Goal: Task Accomplishment & Management: Complete application form

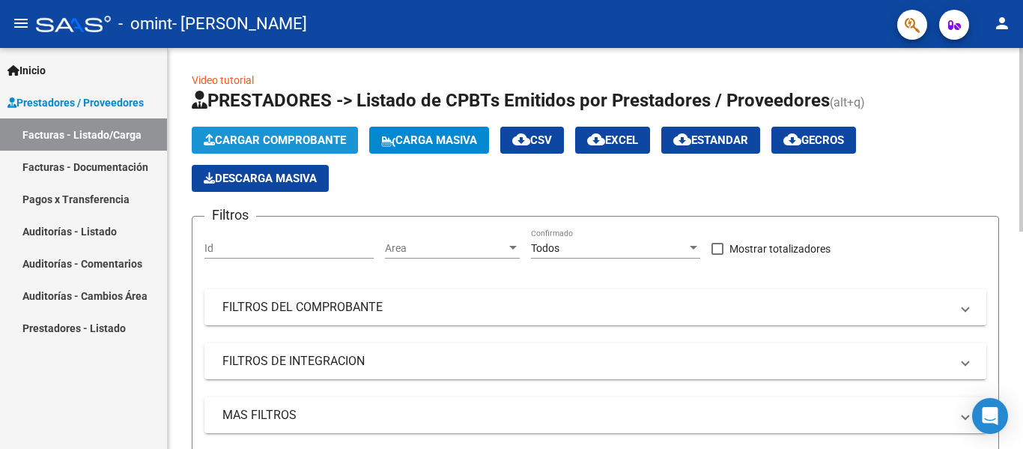
click at [315, 144] on span "Cargar Comprobante" at bounding box center [275, 139] width 142 height 13
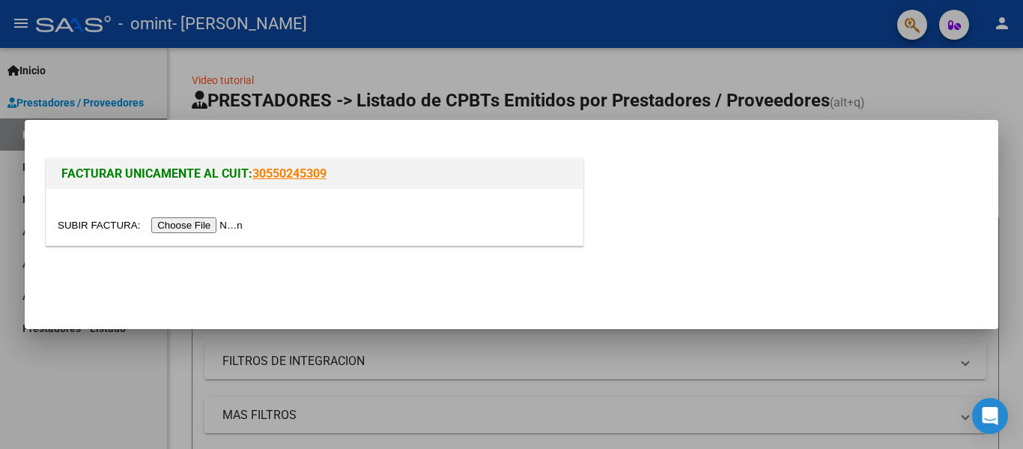
click at [223, 226] on input "file" at bounding box center [152, 225] width 189 height 16
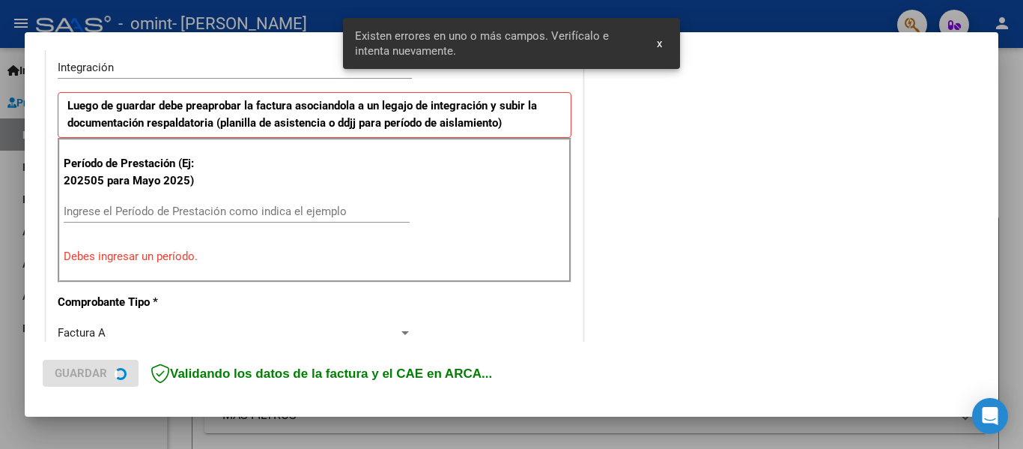
scroll to position [375, 0]
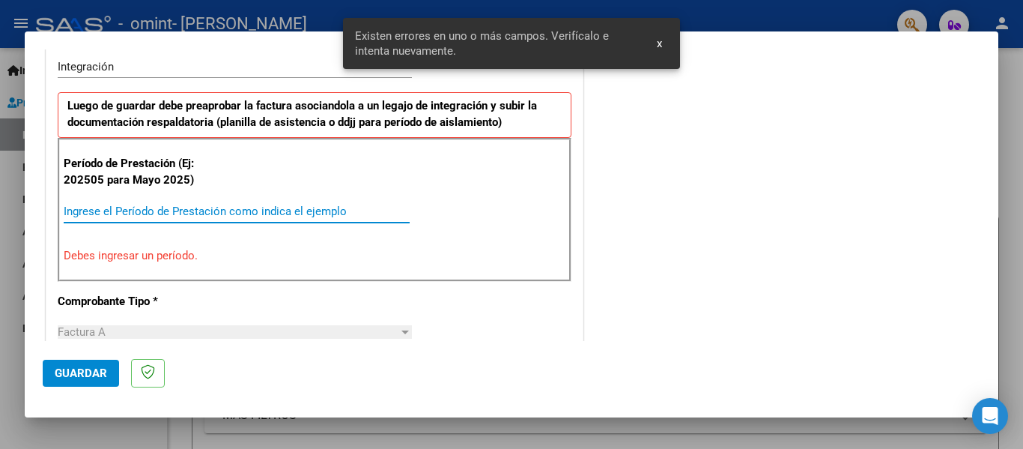
click at [97, 207] on input "Ingrese el Período de Prestación como indica el ejemplo" at bounding box center [237, 210] width 346 height 13
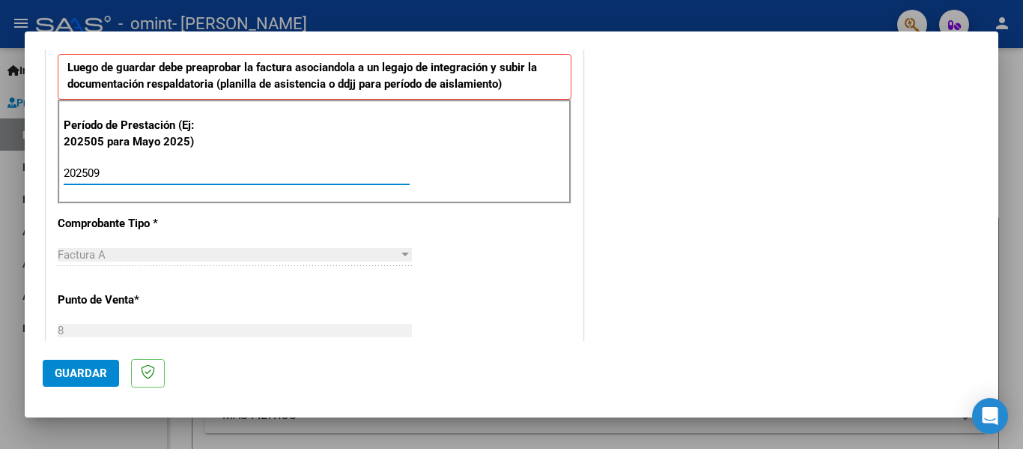
scroll to position [450, 0]
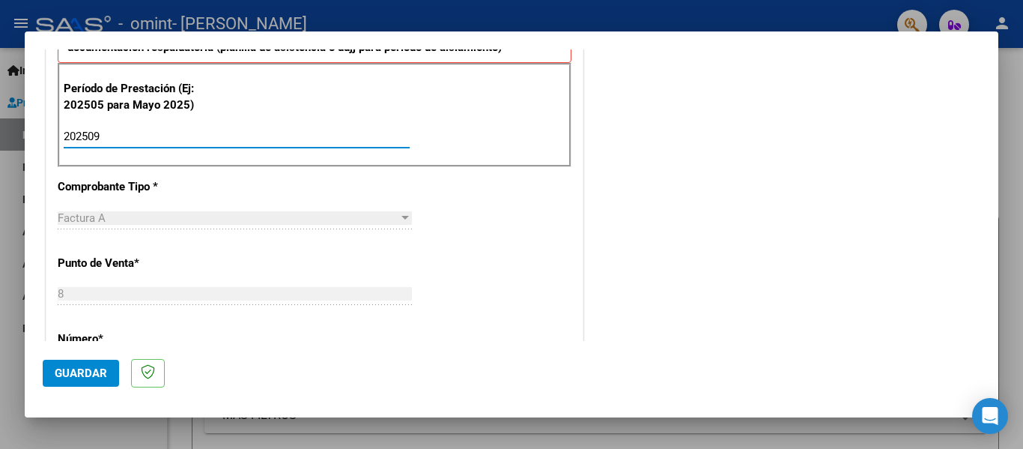
type input "202509"
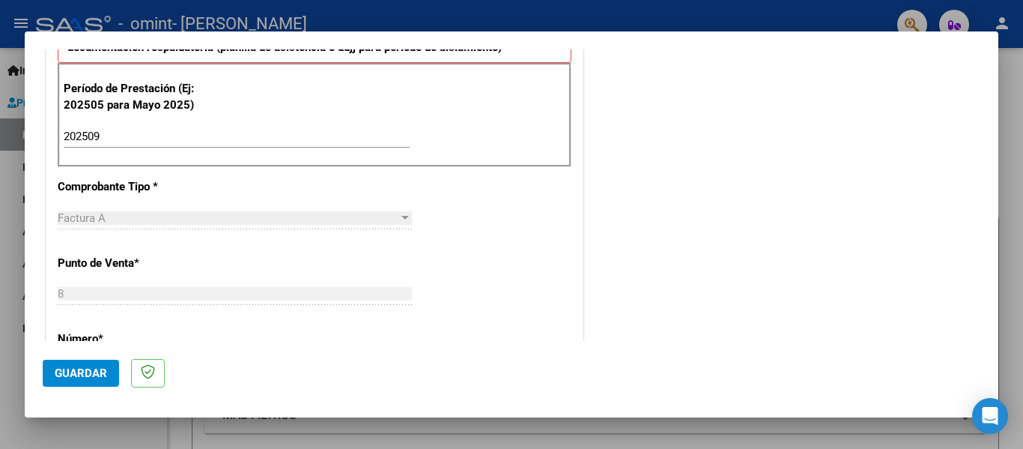
click at [368, 218] on div "Factura A" at bounding box center [228, 217] width 341 height 13
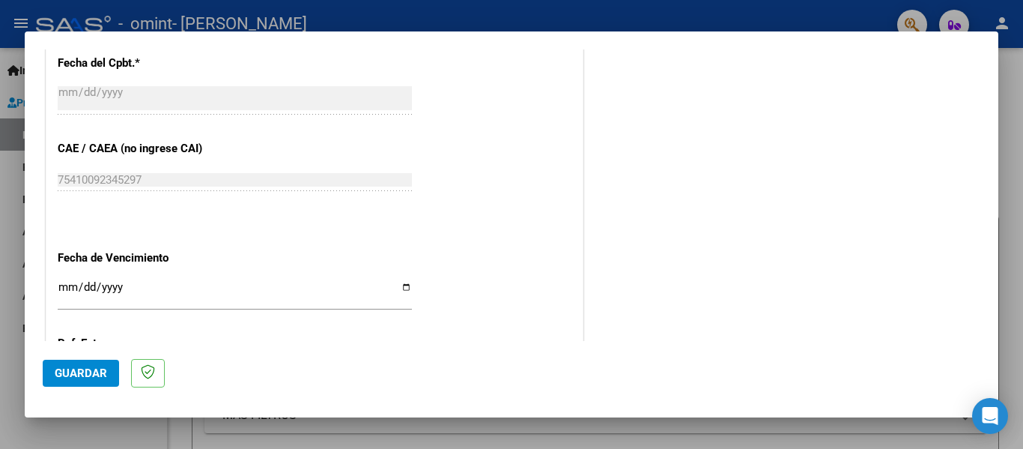
scroll to position [952, 0]
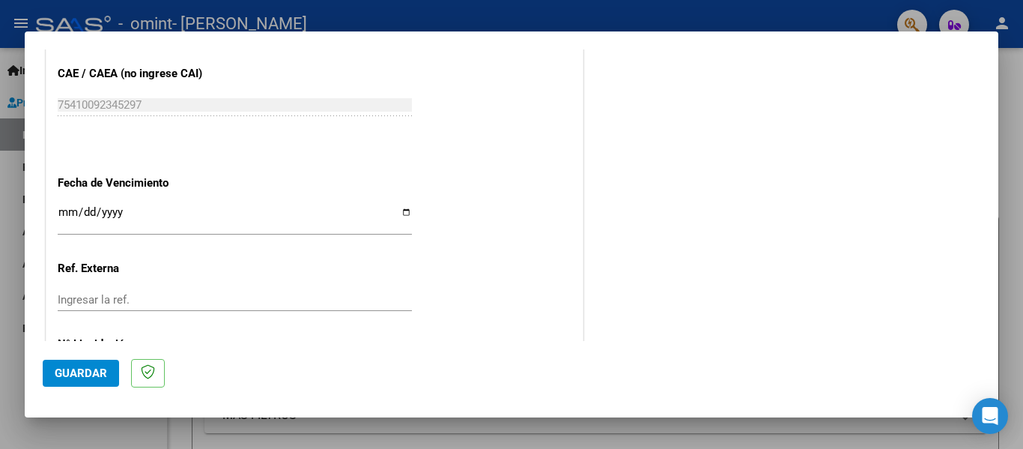
click at [401, 210] on input "Ingresar la fecha" at bounding box center [235, 218] width 354 height 24
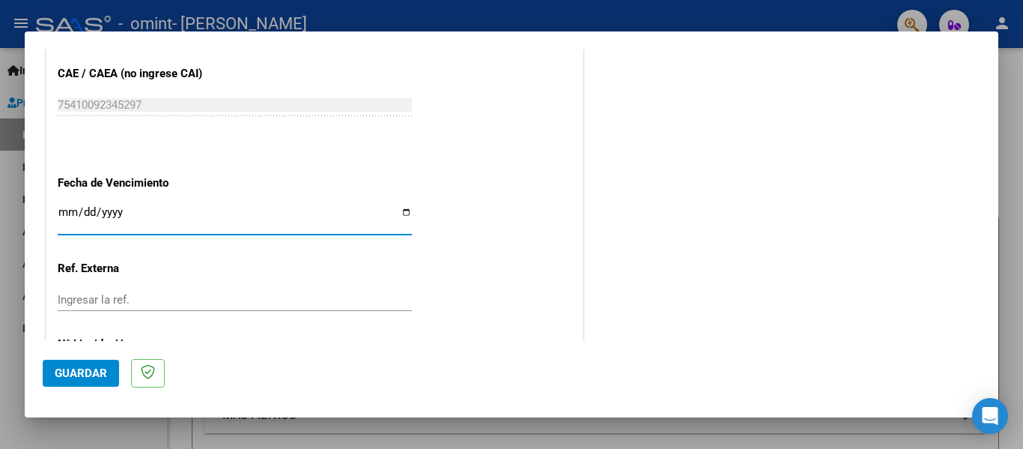
type input "[DATE]"
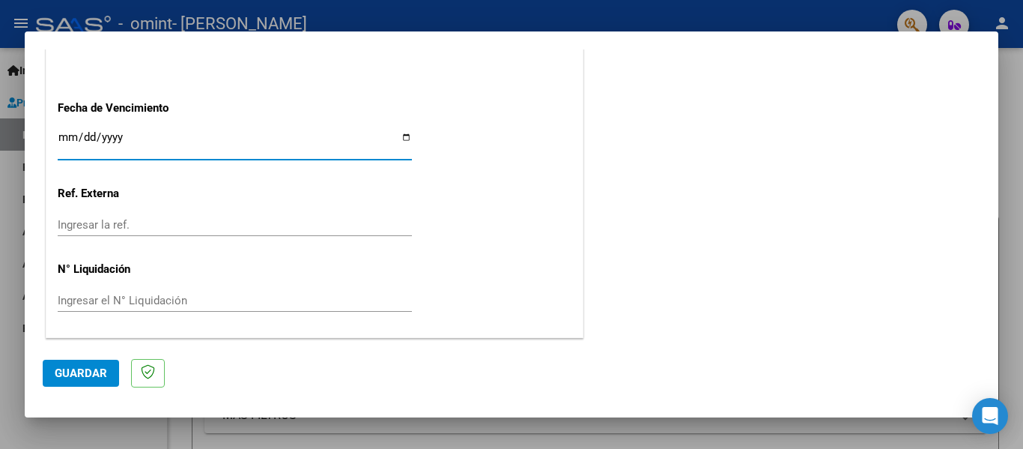
click at [96, 375] on span "Guardar" at bounding box center [81, 372] width 52 height 13
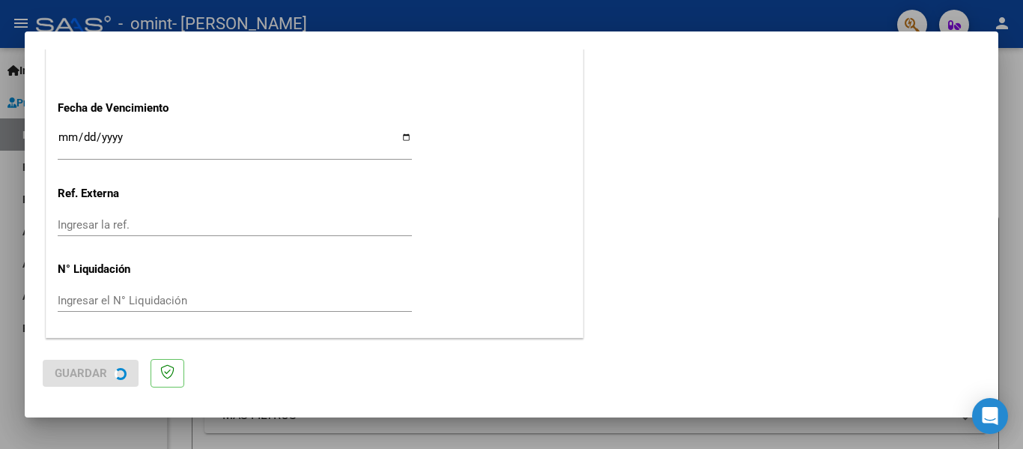
scroll to position [0, 0]
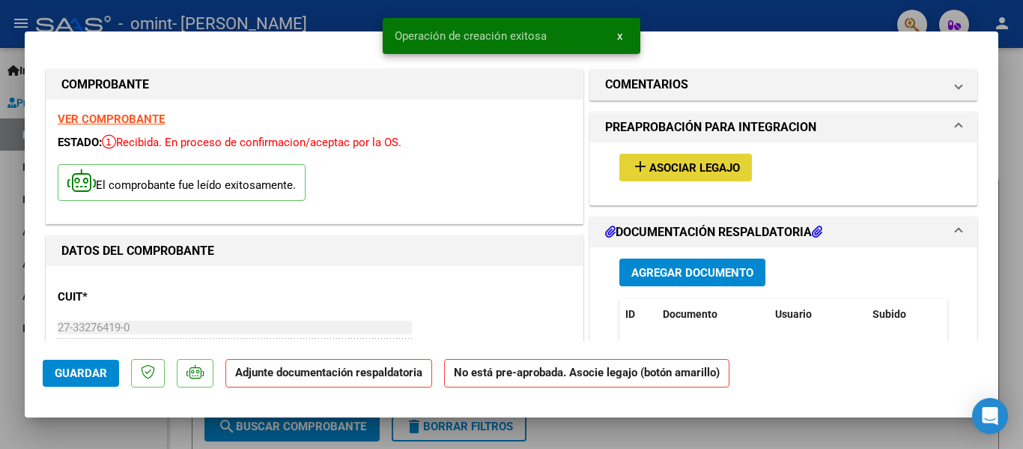
click at [715, 165] on span "Asociar Legajo" at bounding box center [694, 167] width 91 height 13
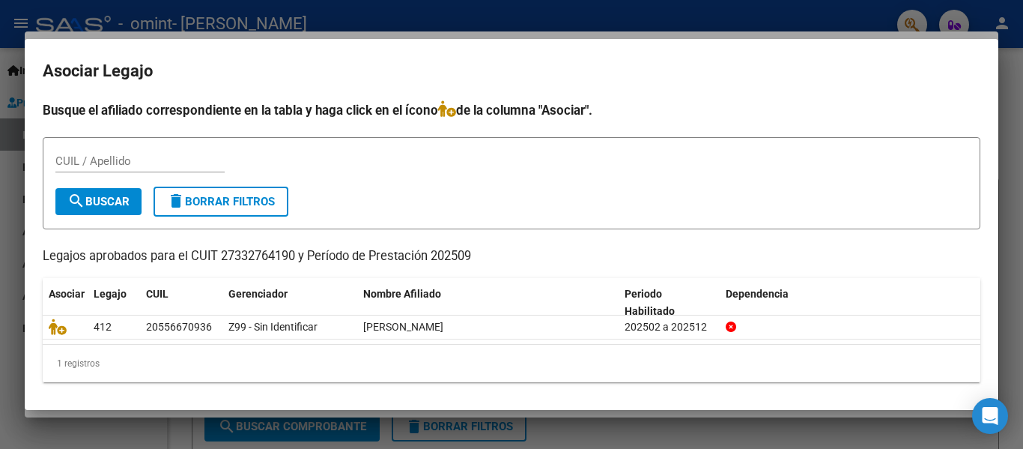
click at [503, 312] on datatable-header "Asociar Legajo CUIL Gerenciador Nombre Afiliado Periodo Habilitado Dependencia" at bounding box center [512, 296] width 938 height 37
click at [121, 154] on input "CUIL / Apellido" at bounding box center [139, 160] width 169 height 13
type input "20556670936"
click at [130, 206] on span "search Buscar" at bounding box center [98, 201] width 62 height 13
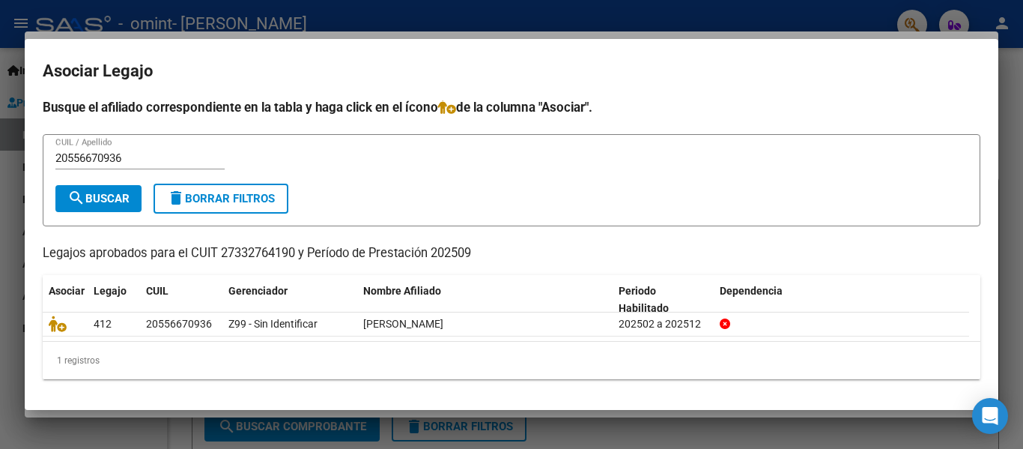
click at [118, 192] on span "search Buscar" at bounding box center [98, 198] width 62 height 13
click at [541, 208] on form "20556670936 CUIL / Apellido search Buscar delete Borrar Filtros" at bounding box center [512, 180] width 938 height 92
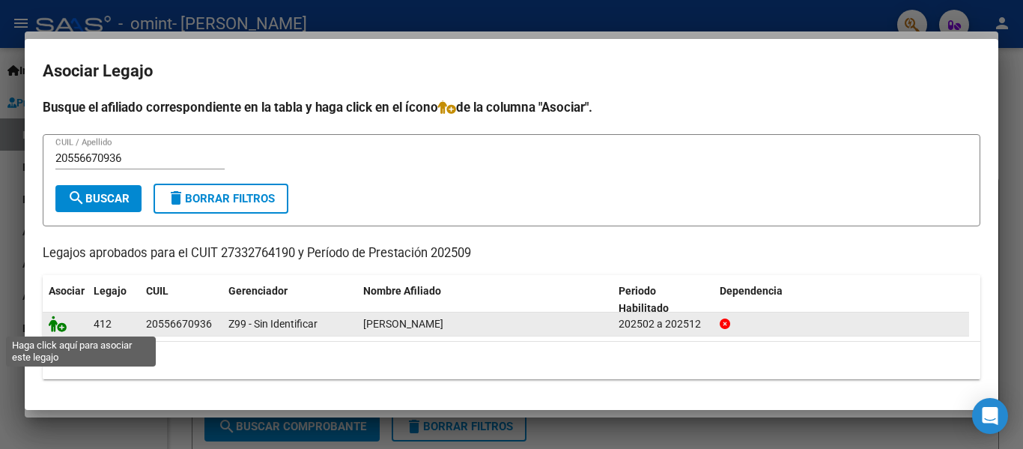
click at [55, 326] on icon at bounding box center [58, 323] width 18 height 16
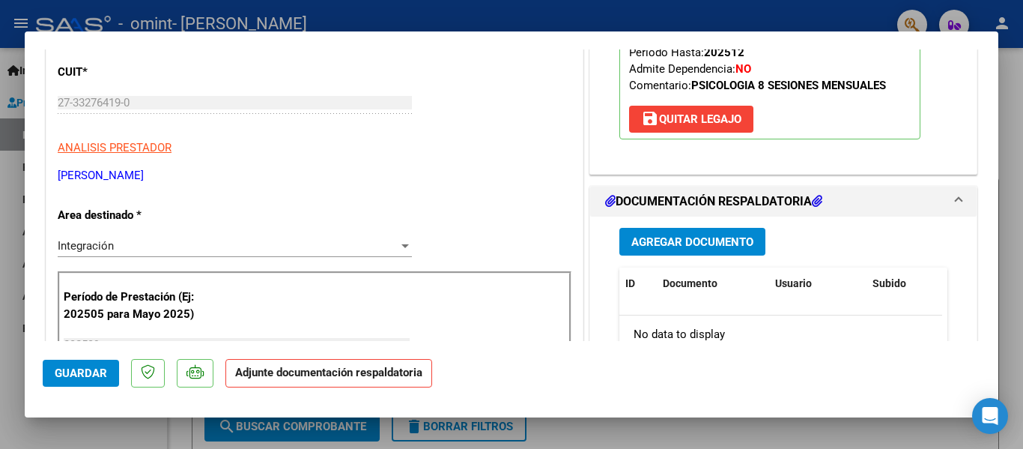
scroll to position [300, 0]
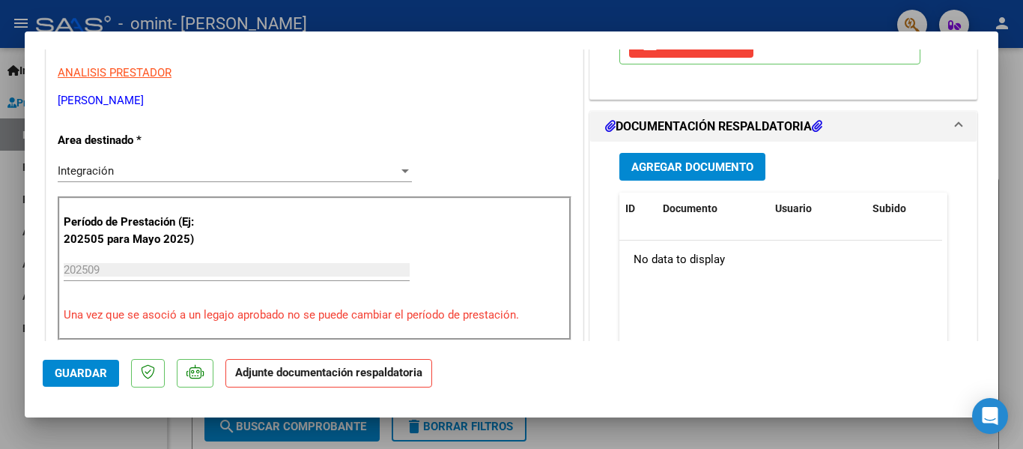
click at [688, 162] on span "Agregar Documento" at bounding box center [692, 166] width 122 height 13
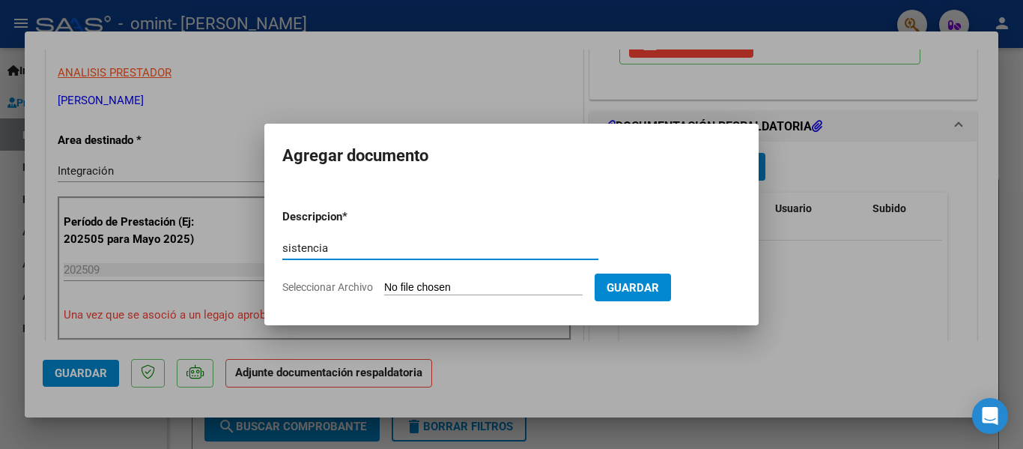
click at [285, 248] on input "sistencia" at bounding box center [440, 247] width 316 height 13
type input "Asistencia"
click at [575, 286] on input "Seleccionar Archivo" at bounding box center [483, 288] width 198 height 14
type input "C:\fakepath\Planilla Septimebre [PERSON_NAME].pdf"
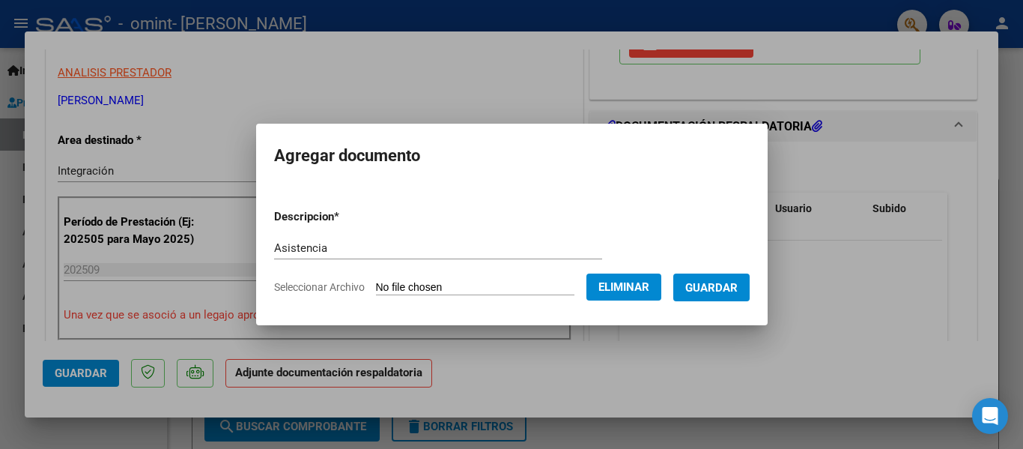
click at [726, 298] on button "Guardar" at bounding box center [711, 287] width 76 height 28
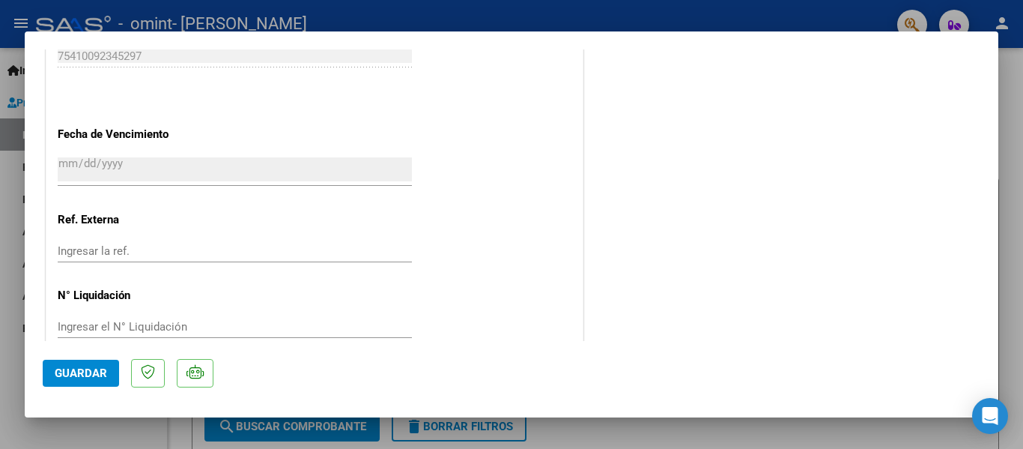
scroll to position [1049, 0]
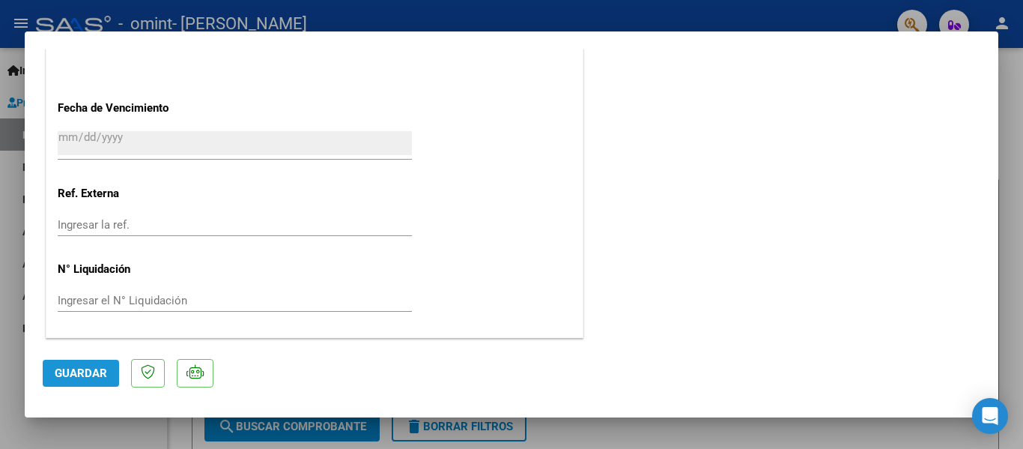
click at [106, 362] on button "Guardar" at bounding box center [81, 372] width 76 height 27
